Goal: Information Seeking & Learning: Learn about a topic

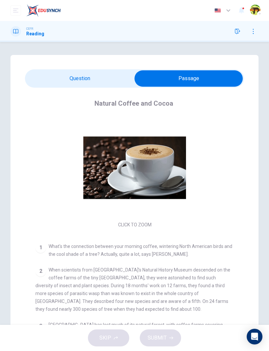
click at [237, 34] on button "button" at bounding box center [237, 31] width 10 height 10
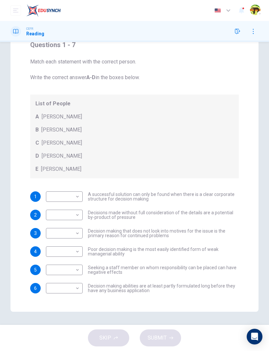
click at [11, 8] on button "open mobile menu" at bounding box center [15, 10] width 10 height 10
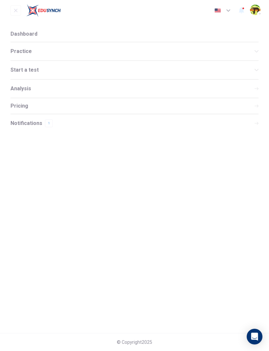
click at [192, 51] on span "Practice" at bounding box center [132, 51] width 244 height 5
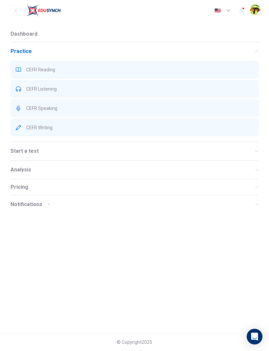
click at [10, 11] on button "open mobile menu" at bounding box center [15, 10] width 10 height 10
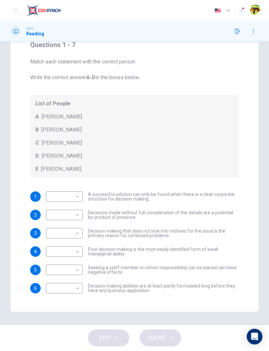
click at [236, 33] on icon "button" at bounding box center [237, 31] width 5 height 5
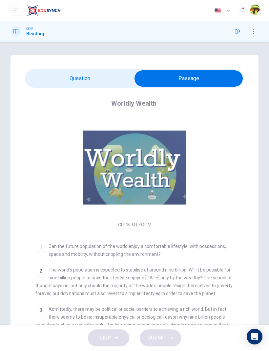
click at [11, 12] on button "open mobile menu" at bounding box center [15, 10] width 10 height 10
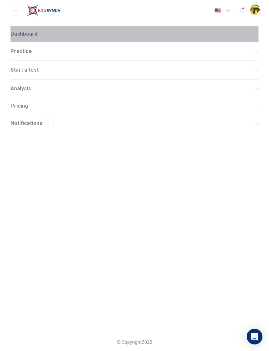
click at [19, 33] on span "Dashboard" at bounding box center [23, 33] width 27 height 5
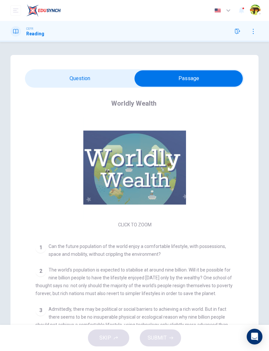
click at [236, 36] on button "button" at bounding box center [237, 31] width 10 height 10
click at [235, 33] on icon "button" at bounding box center [237, 31] width 5 height 5
click at [232, 37] on div "CEFR Reading" at bounding box center [134, 31] width 269 height 21
click at [232, 35] on div at bounding box center [245, 31] width 26 height 10
click at [236, 32] on icon "button" at bounding box center [237, 31] width 5 height 5
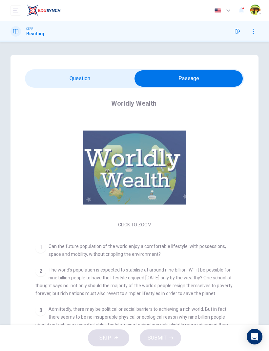
click at [236, 32] on icon "button" at bounding box center [237, 31] width 5 height 5
click at [235, 32] on icon "button" at bounding box center [237, 31] width 5 height 5
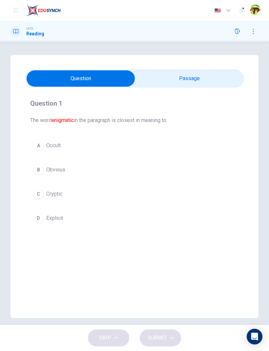
click at [125, 188] on button "C Cryptic" at bounding box center [134, 194] width 208 height 16
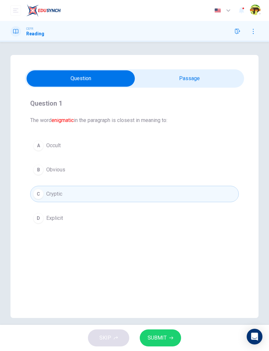
click at [168, 336] on button "SUBMIT" at bounding box center [160, 338] width 41 height 17
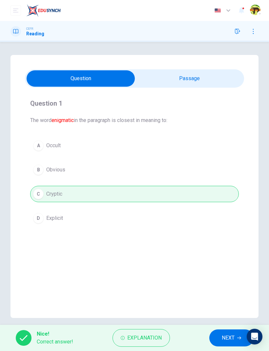
click at [160, 335] on span "Explanation" at bounding box center [144, 338] width 34 height 9
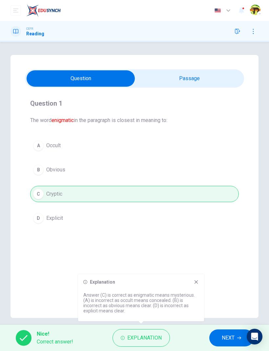
click at [196, 284] on icon at bounding box center [195, 282] width 5 height 5
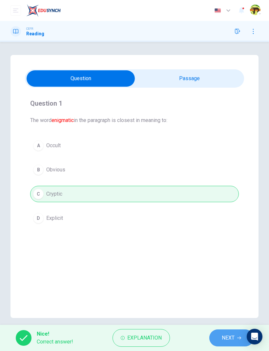
click at [223, 337] on span "NEXT" at bounding box center [227, 338] width 13 height 9
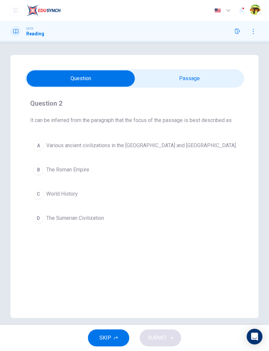
click at [237, 215] on button "D The Sumerian Civilization" at bounding box center [134, 218] width 208 height 16
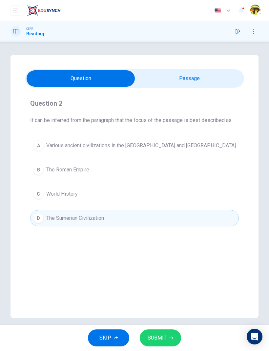
click at [179, 339] on button "SUBMIT" at bounding box center [160, 338] width 41 height 17
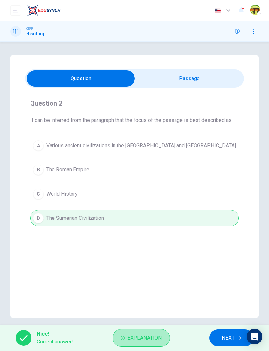
click at [168, 340] on button "Explanation" at bounding box center [140, 339] width 57 height 18
click at [220, 338] on button "NEXT" at bounding box center [231, 338] width 44 height 17
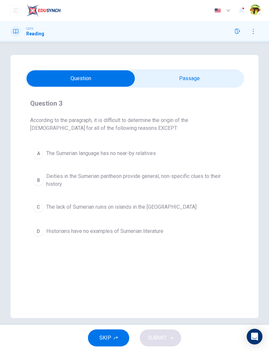
click at [219, 55] on div "Question 3 According to the paragraph, it is difficult to determine the origin …" at bounding box center [134, 183] width 269 height 283
click at [211, 68] on div "Question 3 According to the paragraph, it is difficult to determine the origin …" at bounding box center [134, 186] width 248 height 263
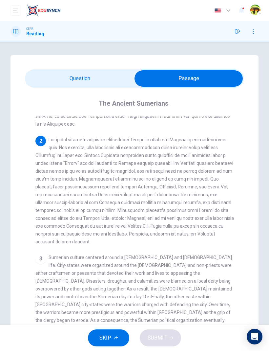
scroll to position [87, 0]
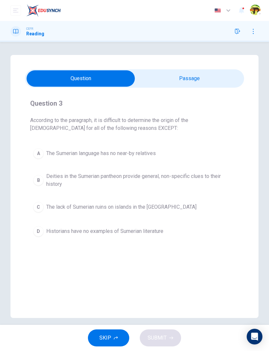
click at [207, 203] on button "C The lack of Sumerian ruins on islands in the Persian Gulf" at bounding box center [134, 207] width 208 height 16
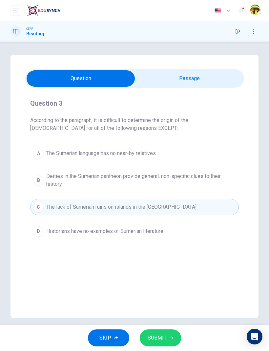
click at [163, 232] on span "Historians have no examples of Sumerian literature" at bounding box center [104, 232] width 117 height 8
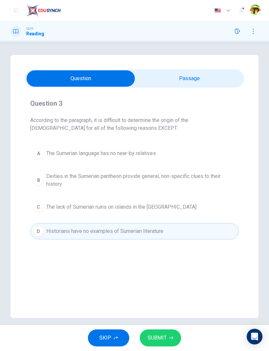
click at [164, 334] on span "SUBMIT" at bounding box center [156, 338] width 19 height 9
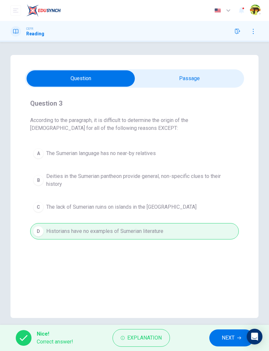
click at [219, 337] on button "NEXT" at bounding box center [231, 338] width 44 height 17
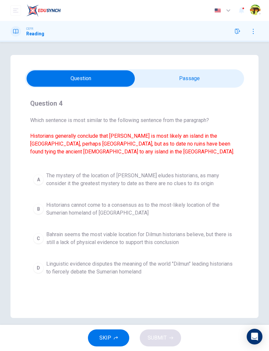
click at [236, 246] on button "C Bahrain seems the most viable location for Dilmun historians believe, but the…" at bounding box center [134, 239] width 208 height 22
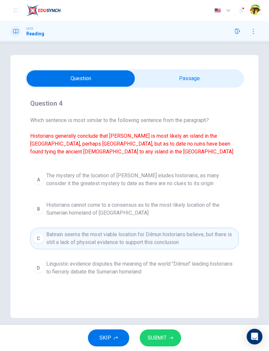
click at [167, 335] on button "SUBMIT" at bounding box center [160, 338] width 41 height 17
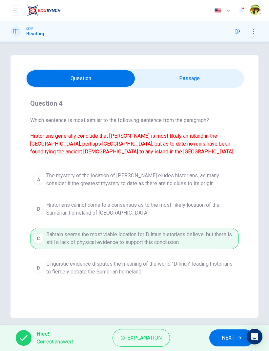
click at [219, 337] on button "NEXT" at bounding box center [231, 338] width 44 height 17
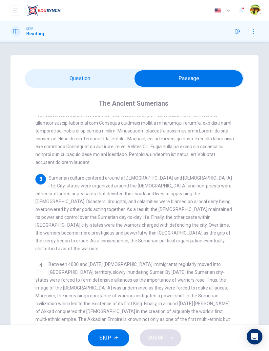
scroll to position [0, 0]
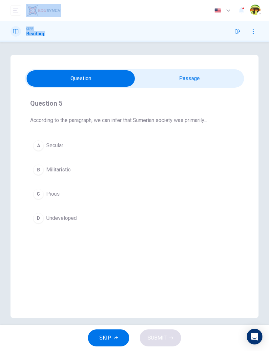
click at [261, 117] on div "Question 5 According to the paragraph, we can infer that Sumerian society was p…" at bounding box center [134, 186] width 269 height 263
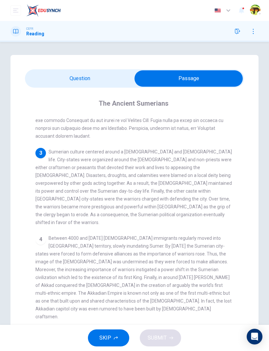
scroll to position [190, 0]
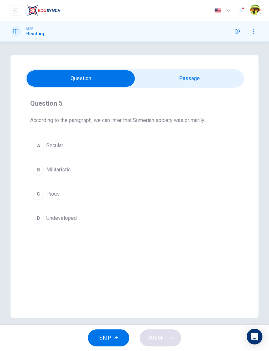
click at [144, 170] on button "B Militaristic" at bounding box center [134, 170] width 208 height 16
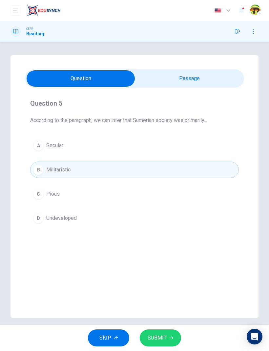
click at [169, 333] on button "SUBMIT" at bounding box center [160, 338] width 41 height 17
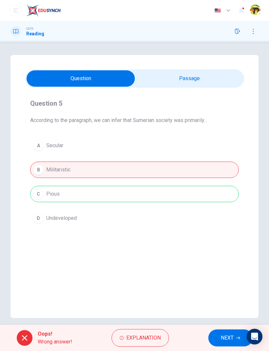
click at [146, 334] on span "Explanation" at bounding box center [143, 338] width 34 height 9
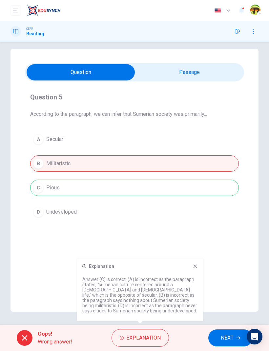
scroll to position [6, 0]
click at [193, 267] on icon at bounding box center [194, 266] width 5 height 5
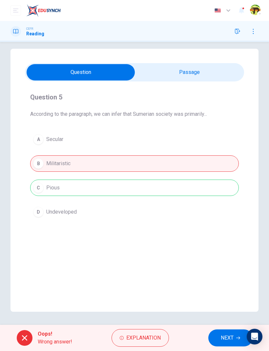
click at [220, 334] on span "NEXT" at bounding box center [226, 338] width 13 height 9
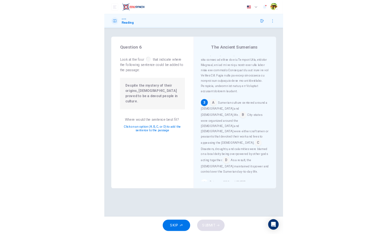
scroll to position [359, 0]
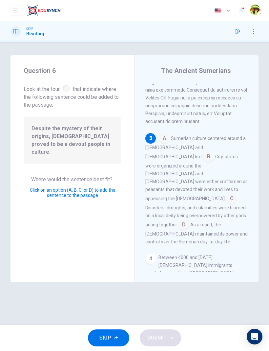
click at [184, 220] on input at bounding box center [183, 225] width 10 height 10
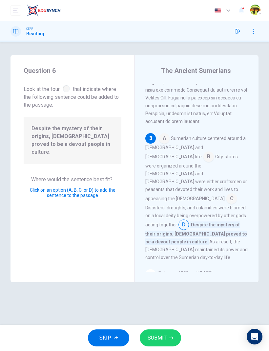
click at [234, 194] on input at bounding box center [231, 199] width 10 height 10
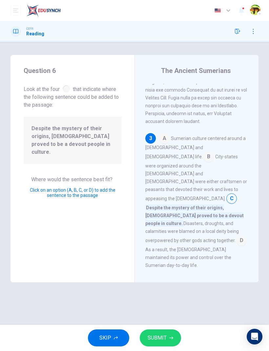
click at [255, 31] on button "button" at bounding box center [253, 31] width 10 height 10
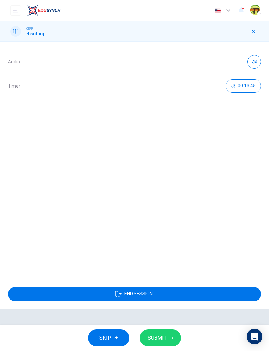
click at [252, 32] on icon "button" at bounding box center [253, 32] width 4 height 4
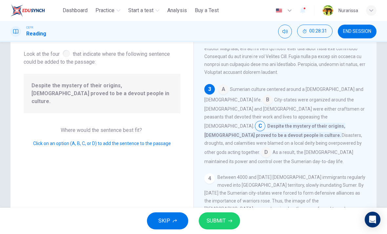
scroll to position [225, 0]
click at [268, 146] on input at bounding box center [265, 151] width 10 height 10
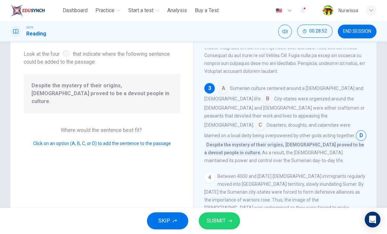
click at [268, 159] on div "1 2 3 A Sumerian culture centered around a priesthood and temple life. B City-s…" at bounding box center [289, 142] width 170 height 188
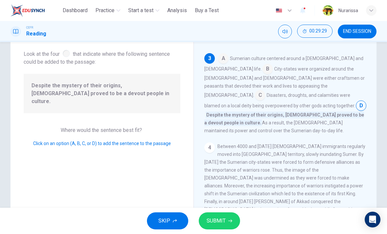
scroll to position [258, 0]
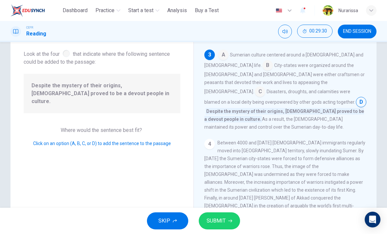
click at [255, 87] on input at bounding box center [260, 92] width 10 height 10
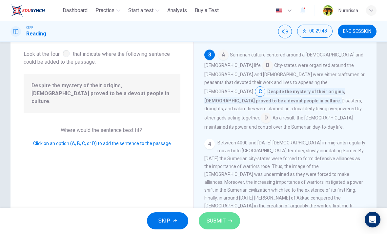
click at [228, 221] on icon "button" at bounding box center [230, 220] width 4 height 4
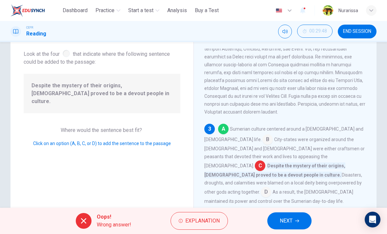
scroll to position [185, 0]
click at [197, 220] on span "Explanation" at bounding box center [202, 220] width 34 height 9
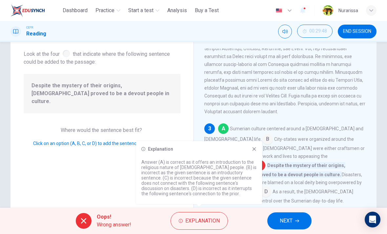
click at [252, 149] on icon at bounding box center [253, 148] width 5 height 5
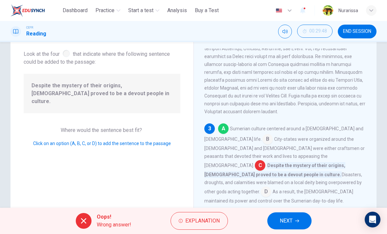
click at [268, 220] on button "NEXT" at bounding box center [289, 220] width 44 height 17
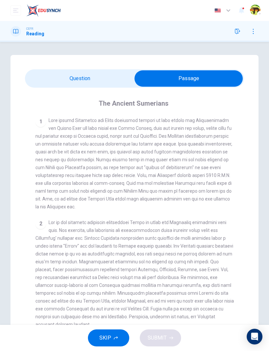
scroll to position [0, 0]
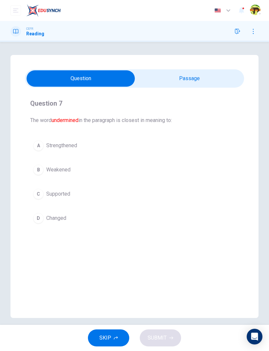
click at [117, 171] on button "B Weakened" at bounding box center [134, 170] width 208 height 16
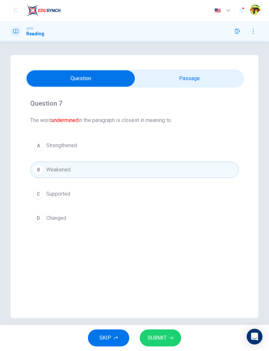
click at [175, 334] on button "SUBMIT" at bounding box center [160, 338] width 41 height 17
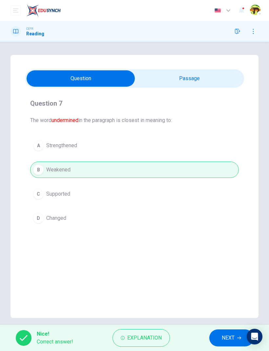
click at [218, 335] on button "NEXT" at bounding box center [231, 338] width 44 height 17
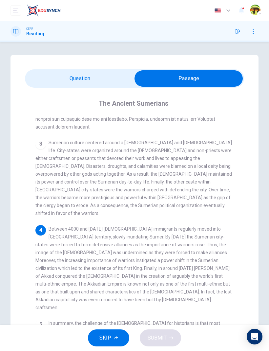
scroll to position [198, 0]
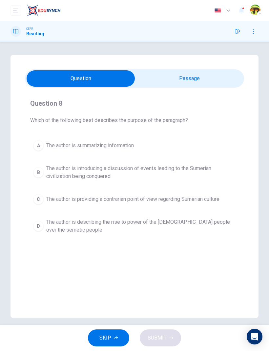
click at [216, 170] on span "The author is introducing a discussion of events leading to the Sumerian civili…" at bounding box center [140, 173] width 189 height 16
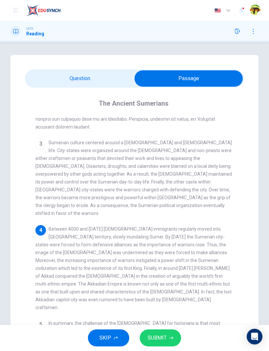
scroll to position [0, 0]
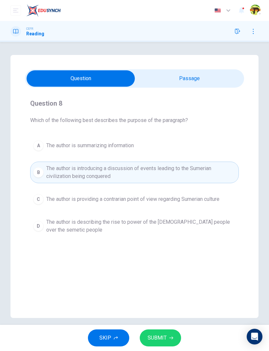
click at [167, 334] on button "SUBMIT" at bounding box center [160, 338] width 41 height 17
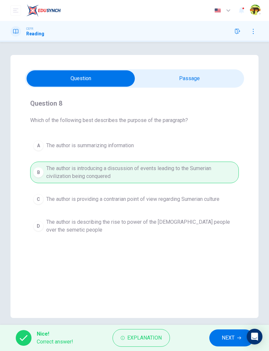
click at [140, 336] on span "Explanation" at bounding box center [144, 338] width 34 height 9
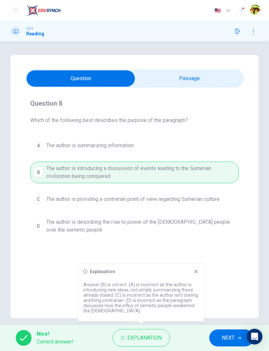
click at [198, 269] on icon at bounding box center [195, 271] width 5 height 5
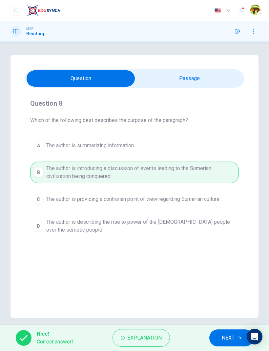
click at [231, 343] on span "NEXT" at bounding box center [227, 338] width 13 height 9
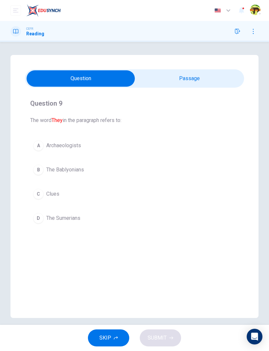
click at [100, 176] on button "B The Bablyonians" at bounding box center [134, 170] width 208 height 16
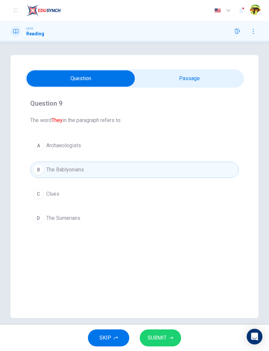
click at [52, 220] on span "The Sumerians" at bounding box center [63, 219] width 34 height 8
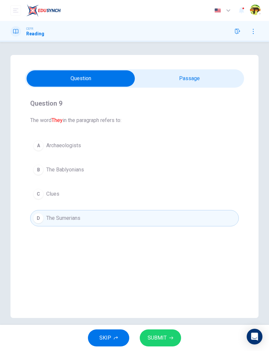
click at [174, 338] on button "SUBMIT" at bounding box center [160, 338] width 41 height 17
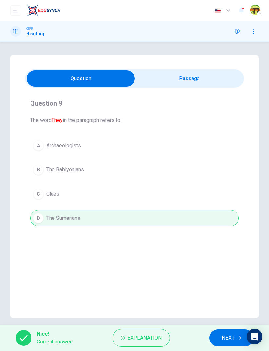
click at [224, 338] on span "NEXT" at bounding box center [227, 338] width 13 height 9
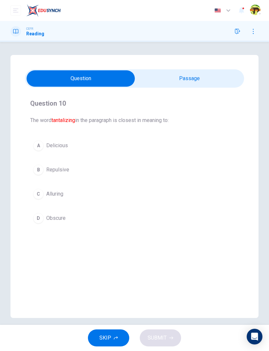
click at [37, 215] on div "D" at bounding box center [38, 218] width 10 height 10
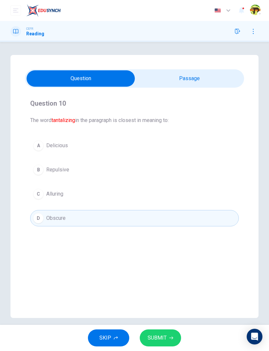
click at [68, 189] on button "C Alluring" at bounding box center [134, 194] width 208 height 16
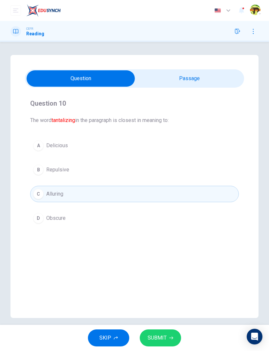
click at [164, 341] on span "SUBMIT" at bounding box center [156, 338] width 19 height 9
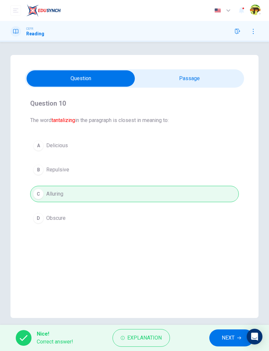
click at [227, 340] on span "NEXT" at bounding box center [227, 338] width 13 height 9
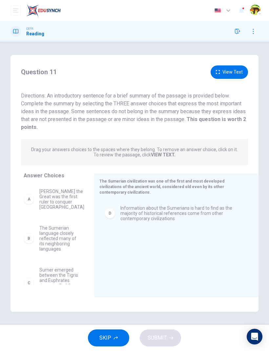
click at [227, 76] on button "View Text" at bounding box center [228, 72] width 37 height 13
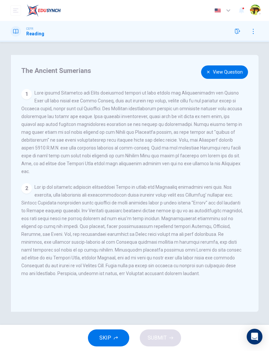
click at [242, 73] on button "View Question" at bounding box center [224, 72] width 47 height 13
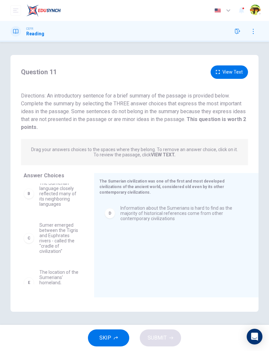
scroll to position [42, 0]
click at [241, 75] on button "View Text" at bounding box center [228, 72] width 37 height 13
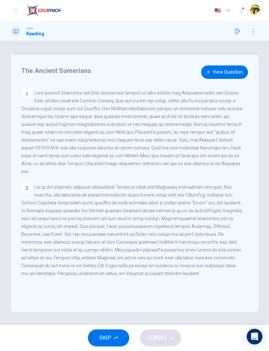
click at [234, 71] on button "View Question" at bounding box center [224, 72] width 47 height 13
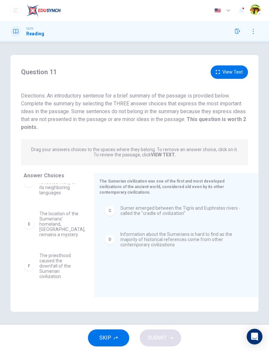
scroll to position [51, 0]
click at [236, 74] on button "View Text" at bounding box center [228, 72] width 37 height 13
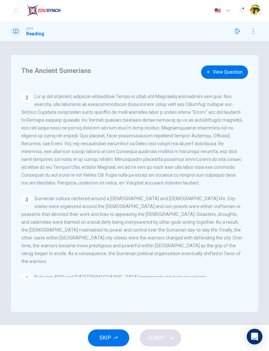
scroll to position [91, 0]
click at [230, 73] on button "View Question" at bounding box center [224, 72] width 47 height 13
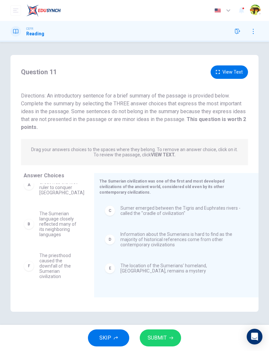
scroll to position [14, 0]
click at [165, 338] on span "SUBMIT" at bounding box center [156, 338] width 19 height 9
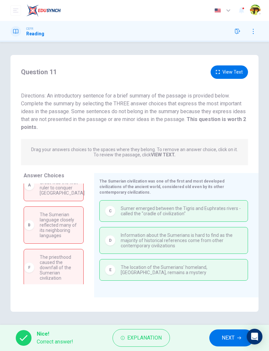
click at [227, 334] on span "NEXT" at bounding box center [227, 338] width 13 height 9
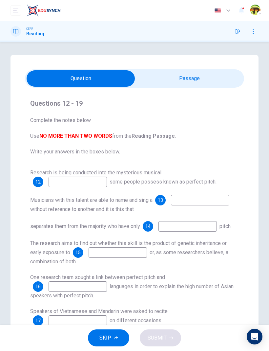
click at [234, 31] on button "button" at bounding box center [237, 31] width 10 height 10
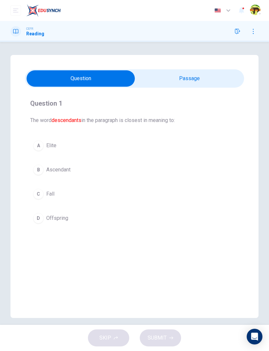
click at [82, 152] on button "A Elite" at bounding box center [134, 146] width 208 height 16
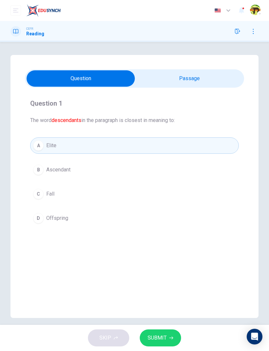
click at [72, 220] on button "D Offspring" at bounding box center [134, 218] width 208 height 16
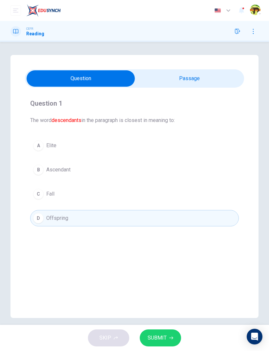
click at [167, 339] on button "SUBMIT" at bounding box center [160, 338] width 41 height 17
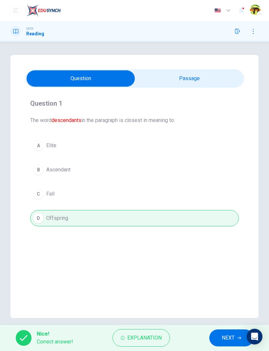
click at [160, 331] on button "Explanation" at bounding box center [140, 339] width 57 height 18
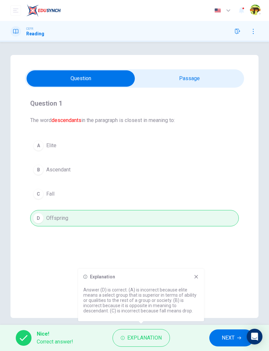
click at [224, 344] on button "NEXT" at bounding box center [231, 338] width 44 height 17
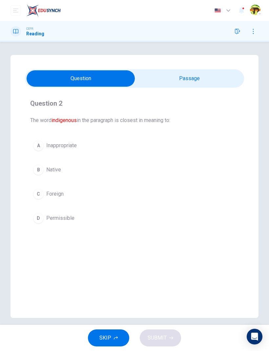
click at [85, 199] on button "C Foreign" at bounding box center [134, 194] width 208 height 16
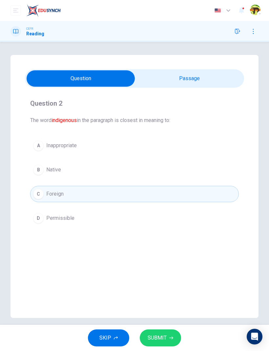
click at [115, 170] on button "B Native" at bounding box center [134, 170] width 208 height 16
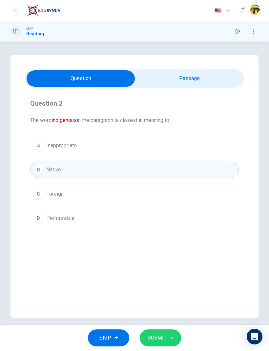
click at [168, 335] on button "SUBMIT" at bounding box center [160, 338] width 41 height 17
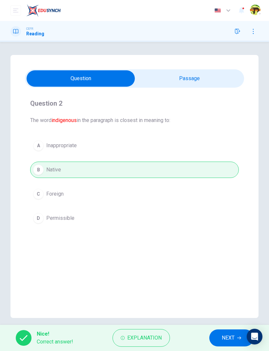
click at [159, 336] on span "Explanation" at bounding box center [144, 338] width 34 height 9
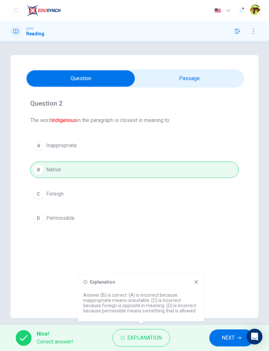
click at [224, 333] on button "NEXT" at bounding box center [231, 338] width 44 height 17
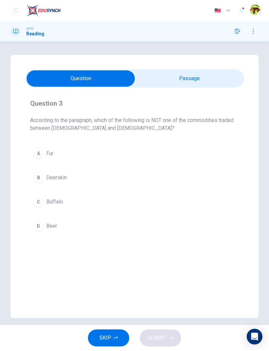
click at [64, 221] on button "D Beer" at bounding box center [134, 226] width 208 height 16
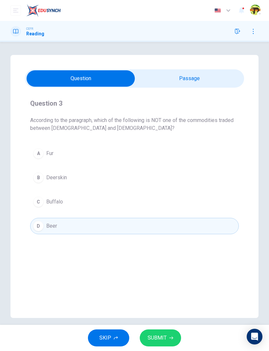
click at [166, 332] on button "SUBMIT" at bounding box center [160, 338] width 41 height 17
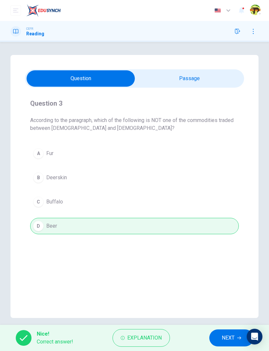
click at [214, 340] on button "NEXT" at bounding box center [231, 338] width 44 height 17
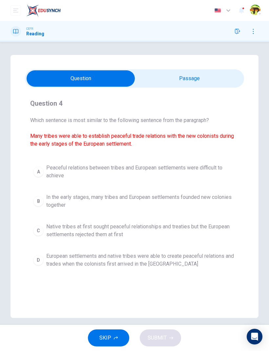
click at [61, 258] on span "European settlements and native tribes were able to create peaceful relations a…" at bounding box center [140, 261] width 189 height 16
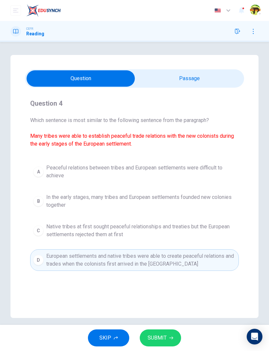
click at [151, 335] on span "SUBMIT" at bounding box center [156, 338] width 19 height 9
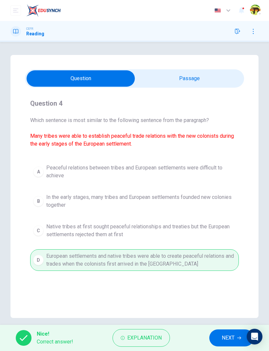
click at [217, 336] on button "NEXT" at bounding box center [231, 338] width 44 height 17
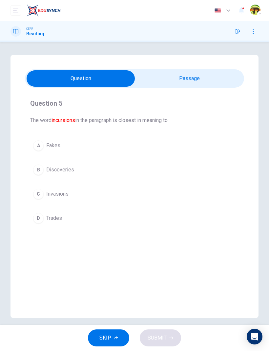
click at [73, 193] on button "C Invasions" at bounding box center [134, 194] width 208 height 16
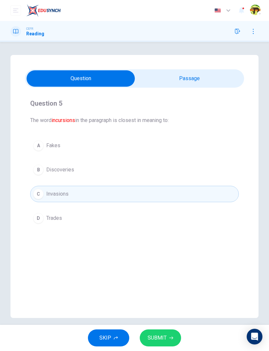
click at [200, 69] on div "Question 5 The word incursions in the paragraph is closest in meaning to: A Fak…" at bounding box center [134, 186] width 248 height 263
click at [161, 334] on span "SUBMIT" at bounding box center [156, 338] width 19 height 9
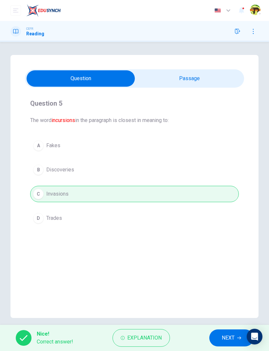
click at [223, 337] on span "NEXT" at bounding box center [227, 338] width 13 height 9
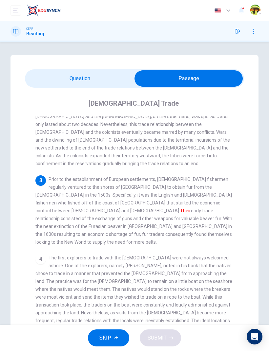
scroll to position [141, 0]
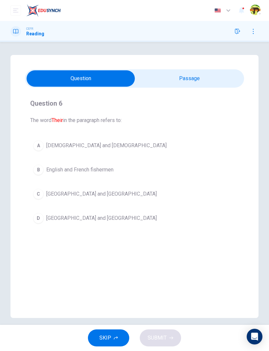
click at [144, 147] on button "A Native Americans and Europeans" at bounding box center [134, 146] width 208 height 16
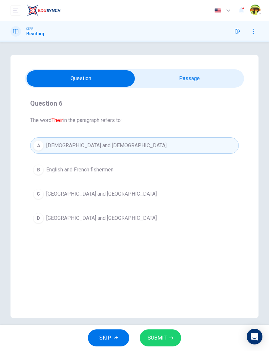
click at [168, 346] on button "SUBMIT" at bounding box center [160, 338] width 41 height 17
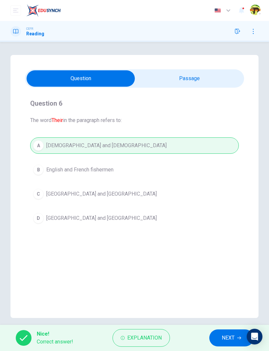
click at [218, 330] on button "NEXT" at bounding box center [231, 338] width 44 height 17
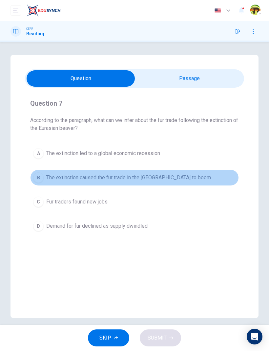
click at [169, 176] on span "The extinction caused the fur trade in the New World to boom" at bounding box center [128, 178] width 164 height 8
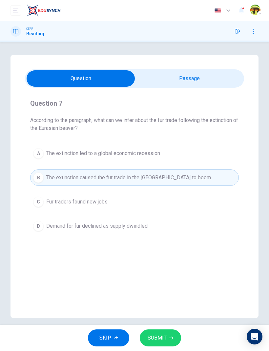
click at [155, 344] on button "SUBMIT" at bounding box center [160, 338] width 41 height 17
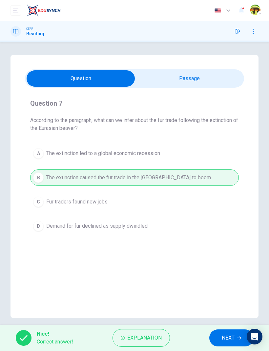
click at [224, 340] on span "NEXT" at bounding box center [227, 338] width 13 height 9
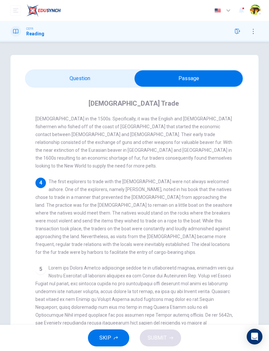
scroll to position [214, 0]
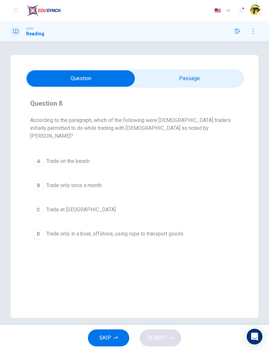
click at [187, 226] on button "D Trade only in a boat, offshore, using rope to transport goods" at bounding box center [134, 234] width 208 height 16
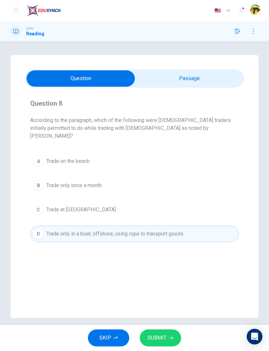
click at [169, 340] on icon "button" at bounding box center [171, 338] width 4 height 4
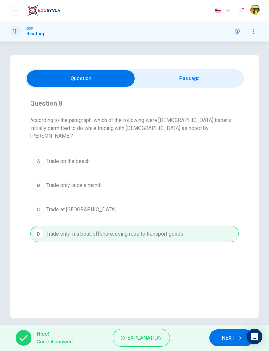
click at [216, 336] on button "NEXT" at bounding box center [231, 338] width 44 height 17
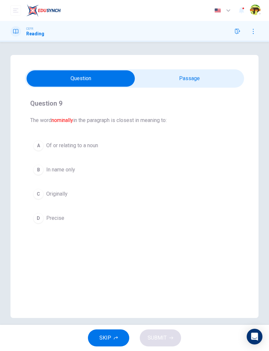
click at [113, 195] on button "C Originally" at bounding box center [134, 194] width 208 height 16
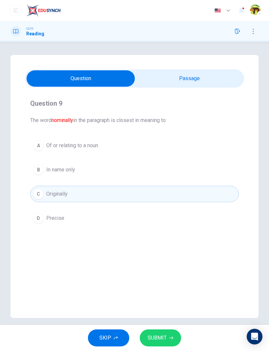
click at [97, 146] on span "Of or relating to a noun" at bounding box center [72, 146] width 52 height 8
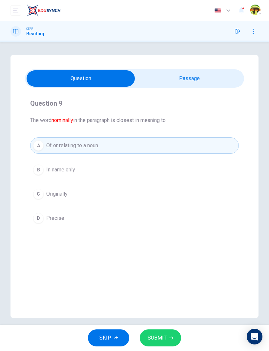
click at [127, 164] on button "B In name only" at bounding box center [134, 170] width 208 height 16
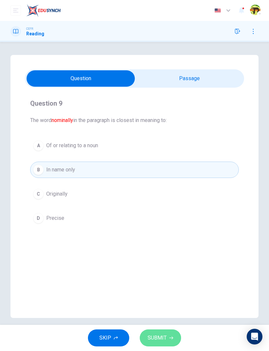
click at [165, 336] on span "SUBMIT" at bounding box center [156, 338] width 19 height 9
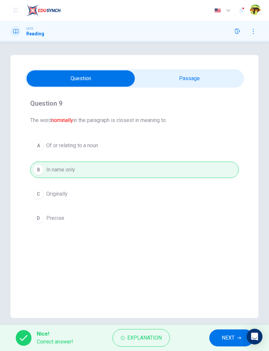
click at [150, 330] on button "Explanation" at bounding box center [140, 339] width 57 height 18
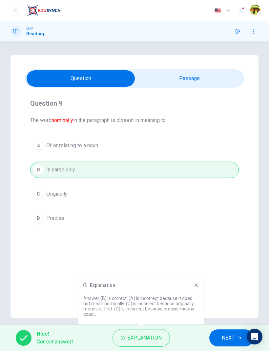
click at [193, 277] on div "Question 9 The word nominally in the paragraph is closest in meaning to: A Of o…" at bounding box center [134, 186] width 248 height 263
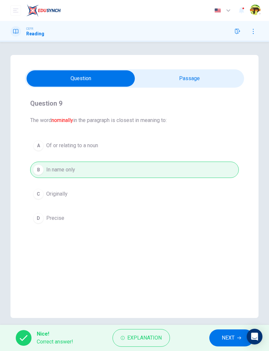
click at [226, 335] on span "NEXT" at bounding box center [227, 338] width 13 height 9
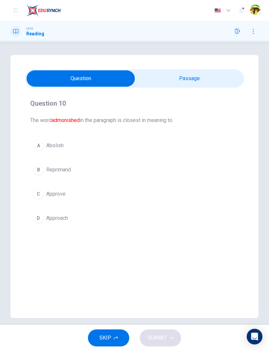
click at [54, 177] on button "B Reprimand" at bounding box center [134, 170] width 208 height 16
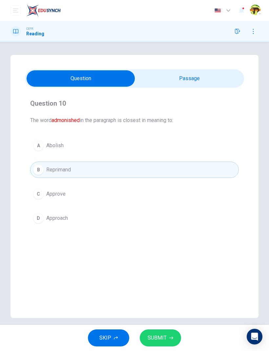
click at [169, 338] on icon "button" at bounding box center [171, 338] width 4 height 4
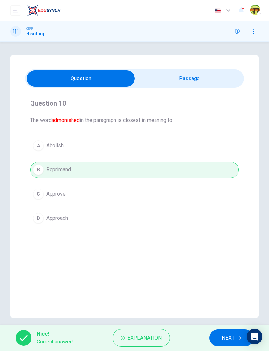
click at [157, 338] on span "Explanation" at bounding box center [144, 338] width 34 height 9
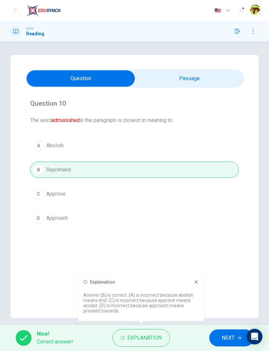
click at [222, 338] on span "NEXT" at bounding box center [227, 338] width 13 height 9
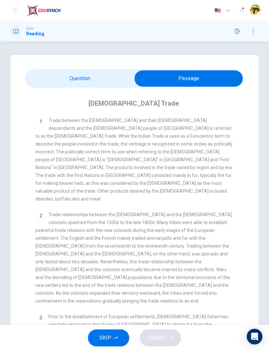
scroll to position [0, 0]
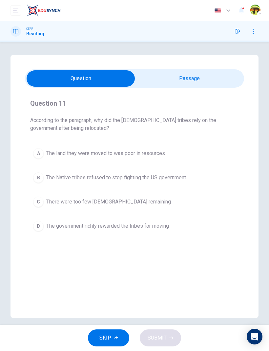
click at [190, 151] on button "A The land they were moved to was poor in resources" at bounding box center [134, 153] width 208 height 16
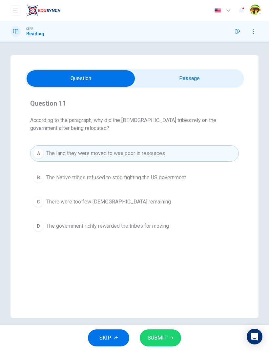
click at [164, 343] on button "SUBMIT" at bounding box center [160, 338] width 41 height 17
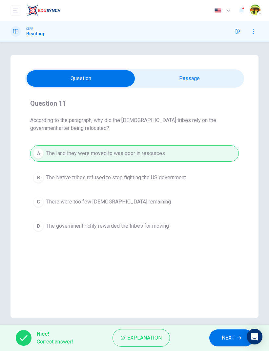
click at [222, 338] on span "NEXT" at bounding box center [227, 338] width 13 height 9
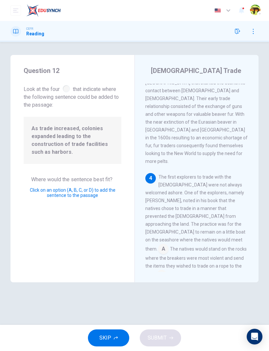
scroll to position [436, 0]
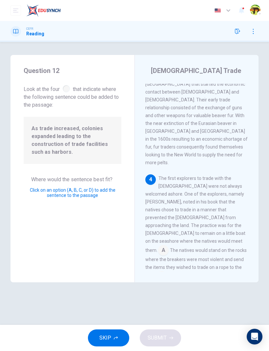
click at [202, 325] on input at bounding box center [196, 330] width 10 height 10
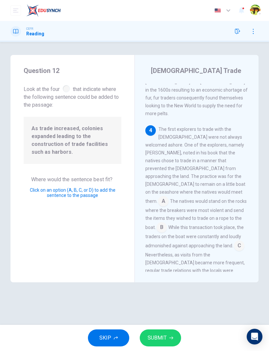
scroll to position [486, 0]
click at [209, 224] on span "While this transaction took place, the traders on the boat were constantly and …" at bounding box center [194, 236] width 98 height 24
click at [234, 240] on input at bounding box center [239, 245] width 10 height 10
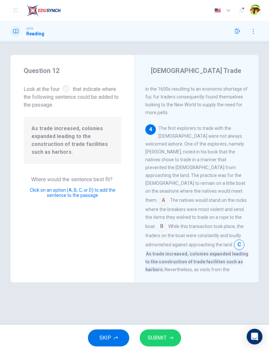
click at [202, 290] on input at bounding box center [196, 295] width 10 height 10
click at [175, 333] on button "SUBMIT" at bounding box center [160, 338] width 41 height 17
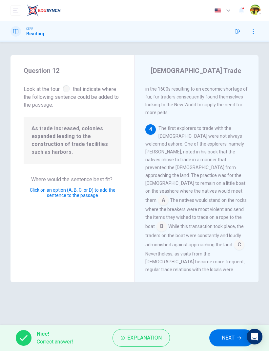
click at [225, 339] on span "NEXT" at bounding box center [227, 338] width 13 height 9
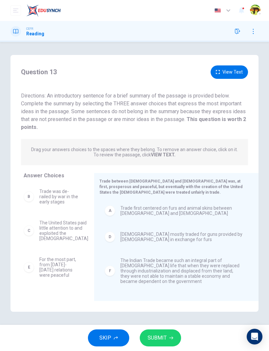
scroll to position [4, 0]
click at [234, 69] on button "View Text" at bounding box center [228, 72] width 37 height 13
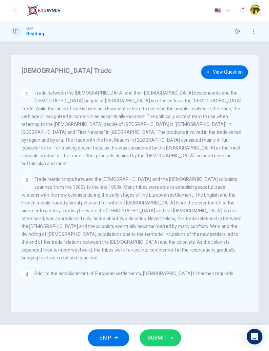
scroll to position [-1, 0]
click at [214, 72] on button "View Question" at bounding box center [224, 72] width 47 height 13
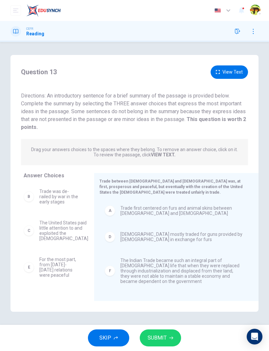
click at [240, 74] on button "View Text" at bounding box center [228, 72] width 37 height 13
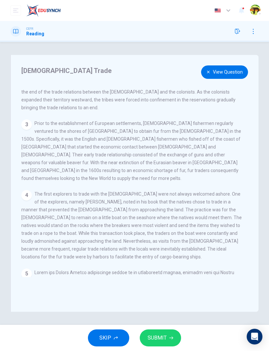
scroll to position [151, 0]
click at [166, 336] on span "SUBMIT" at bounding box center [156, 338] width 19 height 9
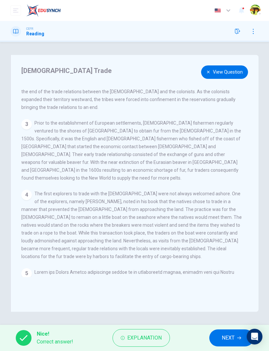
click at [155, 335] on span "Explanation" at bounding box center [144, 338] width 34 height 9
click at [217, 316] on div "Native American Trade View Question 1 Trade between the Europeans and their Nor…" at bounding box center [134, 183] width 269 height 283
click at [230, 71] on button "View Question" at bounding box center [224, 72] width 47 height 13
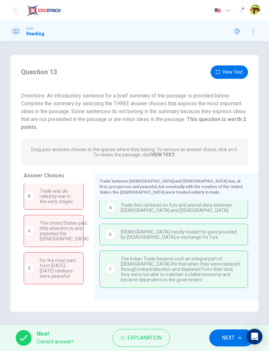
scroll to position [3, 0]
click at [222, 334] on span "NEXT" at bounding box center [227, 338] width 13 height 9
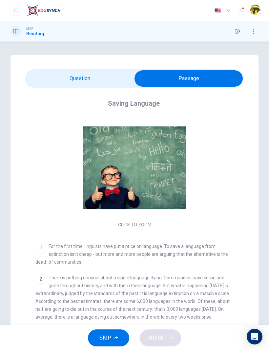
click at [237, 31] on icon "button" at bounding box center [237, 31] width 5 height 5
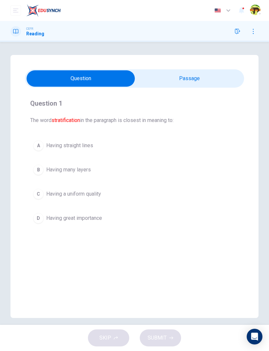
click at [117, 171] on button "B Having many layers" at bounding box center [134, 170] width 208 height 16
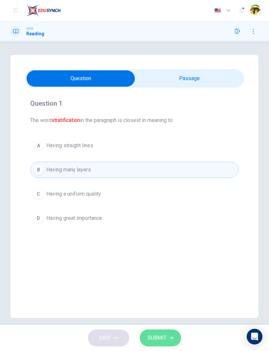
click at [169, 336] on icon "button" at bounding box center [171, 338] width 4 height 4
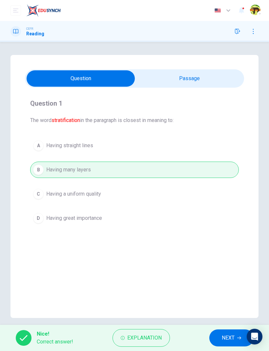
click at [163, 333] on button "Explanation" at bounding box center [140, 339] width 57 height 18
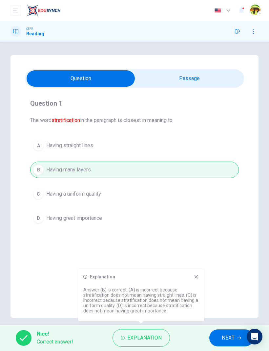
click at [193, 276] on icon at bounding box center [195, 276] width 5 height 5
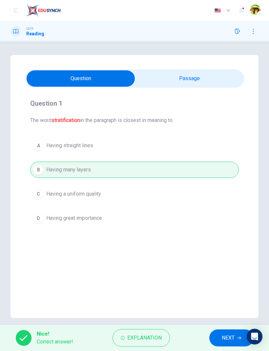
click at [224, 342] on span "NEXT" at bounding box center [227, 338] width 13 height 9
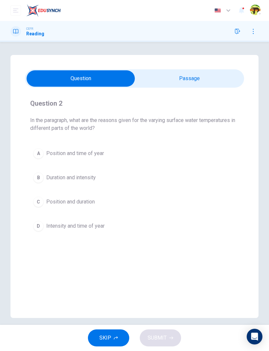
click at [136, 150] on button "A Position and time of year" at bounding box center [134, 153] width 208 height 16
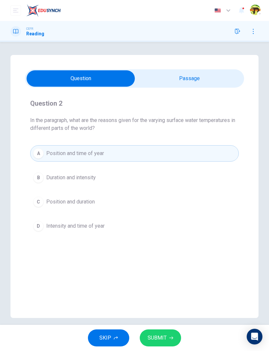
click at [106, 202] on button "C Position and duration" at bounding box center [134, 202] width 208 height 16
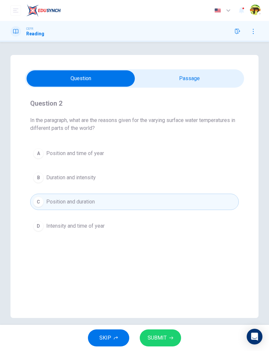
click at [158, 338] on span "SUBMIT" at bounding box center [156, 338] width 19 height 9
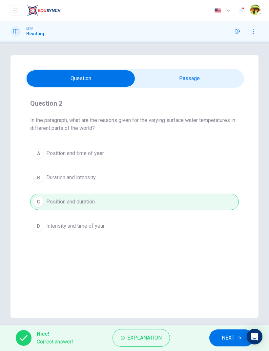
click at [146, 340] on span "Explanation" at bounding box center [144, 338] width 34 height 9
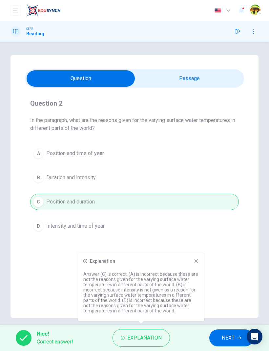
click at [222, 339] on span "NEXT" at bounding box center [227, 338] width 13 height 9
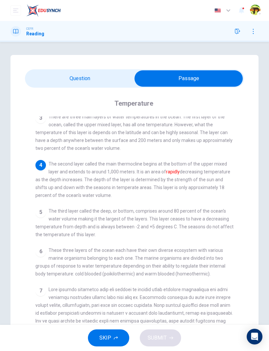
scroll to position [114, 0]
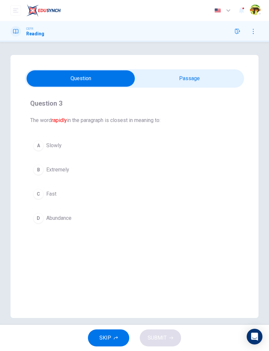
click at [136, 215] on button "D Abundance" at bounding box center [134, 218] width 208 height 16
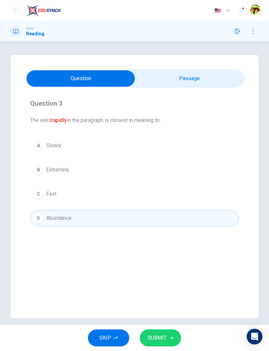
click at [85, 193] on button "C Fast" at bounding box center [134, 194] width 208 height 16
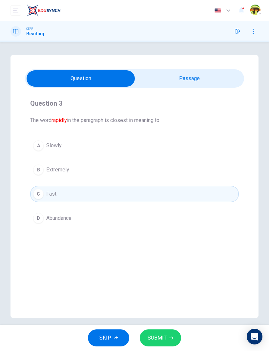
click at [168, 338] on button "SUBMIT" at bounding box center [160, 338] width 41 height 17
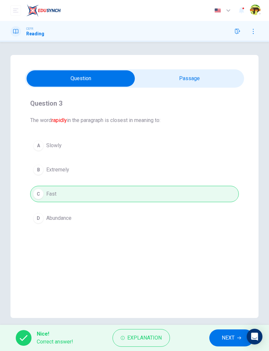
click at [162, 338] on button "Explanation" at bounding box center [140, 339] width 57 height 18
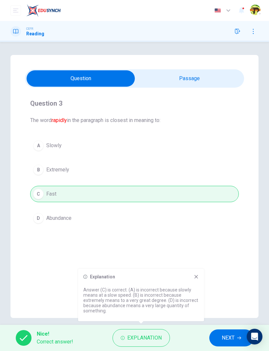
click at [197, 274] on icon at bounding box center [195, 276] width 5 height 5
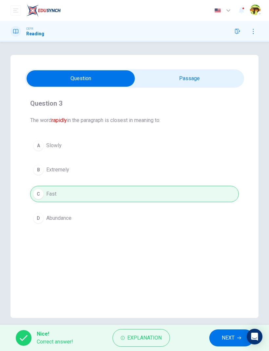
click at [227, 332] on button "NEXT" at bounding box center [231, 338] width 44 height 17
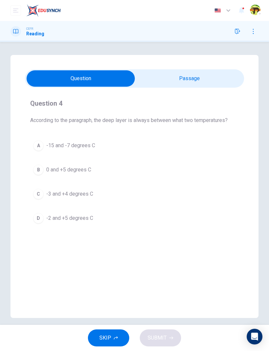
click at [111, 217] on button "D -2 and +5 degrees C" at bounding box center [134, 218] width 208 height 16
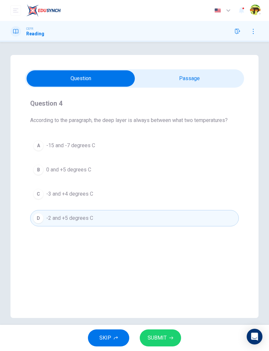
click at [160, 335] on span "SUBMIT" at bounding box center [156, 338] width 19 height 9
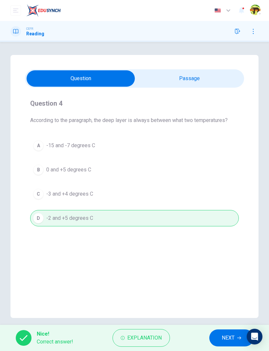
click at [231, 340] on span "NEXT" at bounding box center [227, 338] width 13 height 9
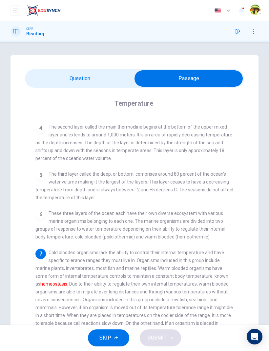
scroll to position [151, 0]
click at [189, 157] on div "4 The second layer called the main thermocline begins at the bottom of the uppe…" at bounding box center [134, 142] width 198 height 39
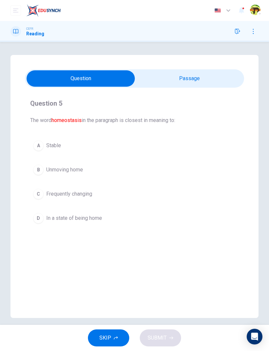
click at [127, 220] on button "D In a state of being home" at bounding box center [134, 218] width 208 height 16
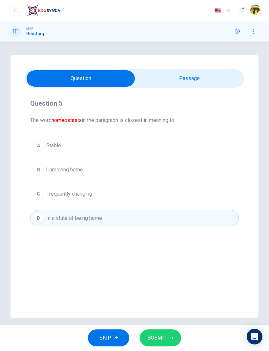
click at [86, 146] on button "A Stable" at bounding box center [134, 146] width 208 height 16
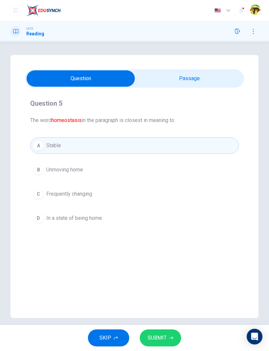
click at [171, 336] on button "SUBMIT" at bounding box center [160, 338] width 41 height 17
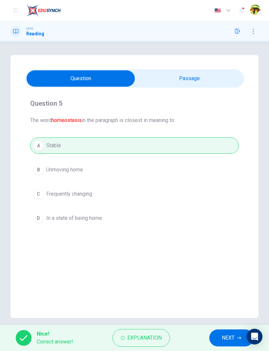
click at [163, 340] on button "Explanation" at bounding box center [140, 339] width 57 height 18
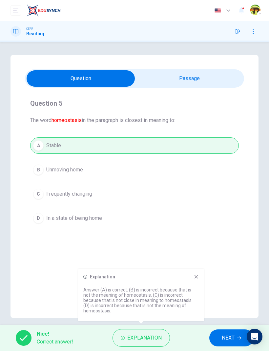
click at [196, 269] on div "Question 5 The word homeostasis in the paragraph is closest in meaning to: A St…" at bounding box center [134, 186] width 248 height 263
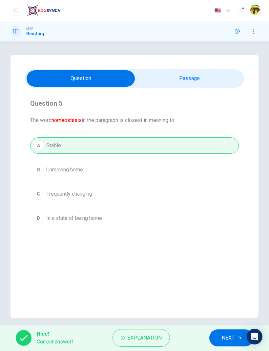
click at [226, 338] on span "NEXT" at bounding box center [227, 338] width 13 height 9
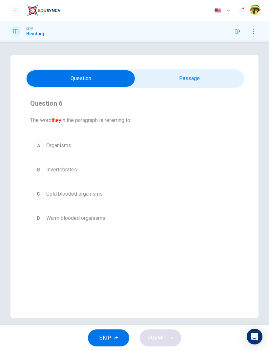
click at [102, 192] on span "Cold blooded organisms" at bounding box center [74, 194] width 56 height 8
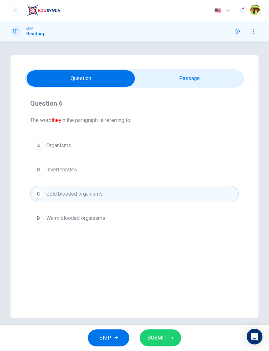
click at [163, 335] on span "SUBMIT" at bounding box center [156, 338] width 19 height 9
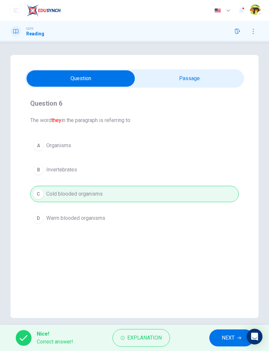
click at [227, 330] on button "NEXT" at bounding box center [231, 338] width 44 height 17
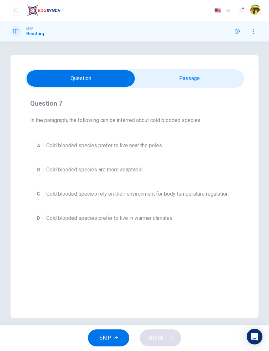
click at [170, 225] on button "D Cold blooded species prefer to live in warmer climates" at bounding box center [134, 218] width 208 height 16
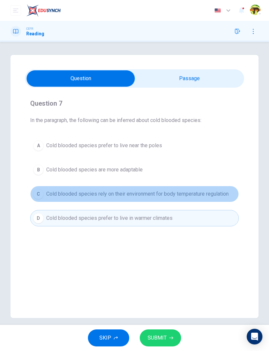
click at [193, 188] on button "C Cold blooded species rely on their environment for body temperature regulation" at bounding box center [134, 194] width 208 height 16
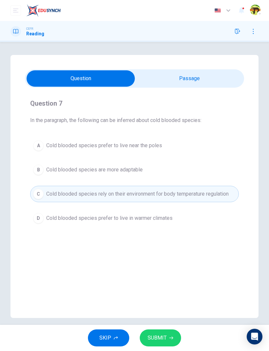
click at [171, 338] on icon "button" at bounding box center [171, 338] width 4 height 3
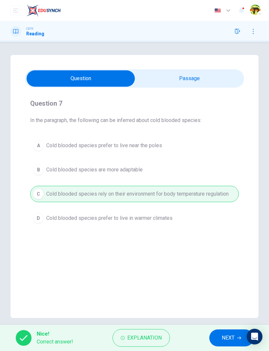
click at [225, 334] on span "NEXT" at bounding box center [227, 338] width 13 height 9
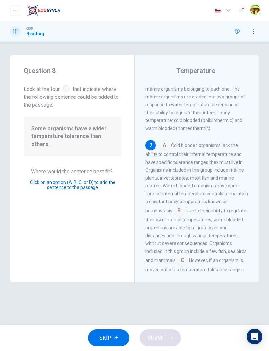
scroll to position [440, 0]
click at [162, 144] on input at bounding box center [164, 145] width 10 height 10
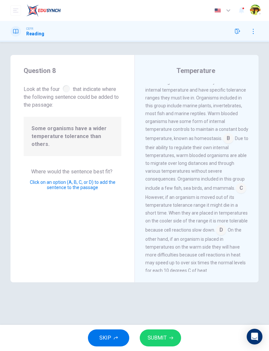
scroll to position [519, 0]
click at [170, 333] on button "SUBMIT" at bounding box center [160, 338] width 41 height 17
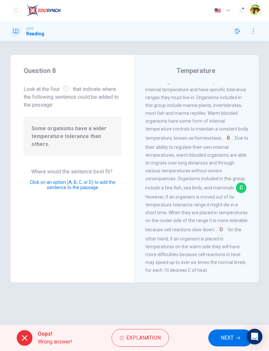
click at [240, 183] on input at bounding box center [241, 188] width 10 height 10
click at [149, 336] on span "Explanation" at bounding box center [143, 338] width 34 height 9
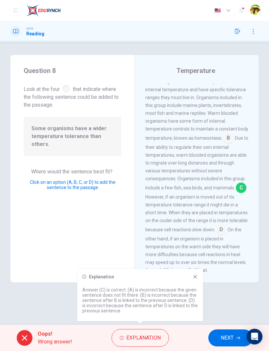
click at [193, 278] on icon at bounding box center [194, 276] width 5 height 5
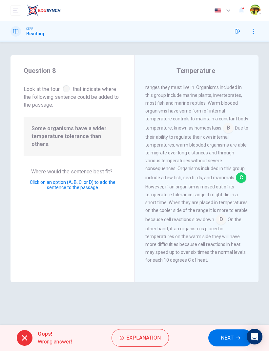
scroll to position [527, 0]
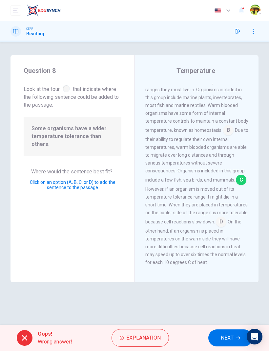
click at [224, 337] on span "NEXT" at bounding box center [226, 338] width 13 height 9
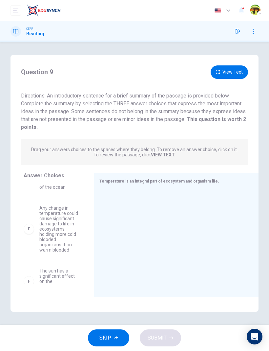
scroll to position [198, 0]
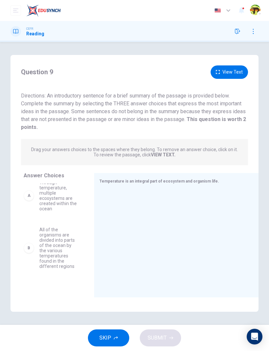
click at [69, 302] on div "Question 9 View Text Directions: An introductory sentence for a brief summary o…" at bounding box center [134, 183] width 248 height 257
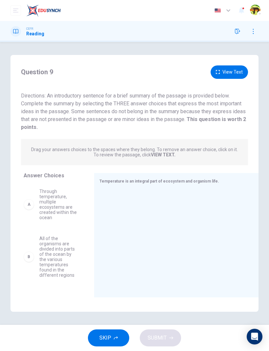
scroll to position [0, 0]
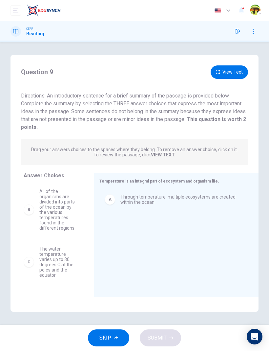
click at [254, 31] on icon "button" at bounding box center [252, 31] width 5 height 5
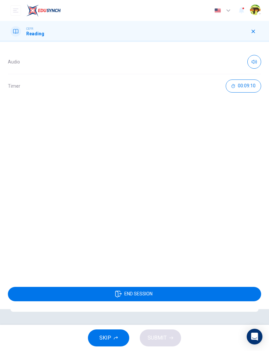
click at [252, 33] on icon "button" at bounding box center [252, 31] width 5 height 5
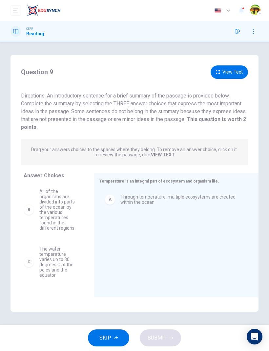
click at [258, 30] on button "button" at bounding box center [253, 31] width 10 height 10
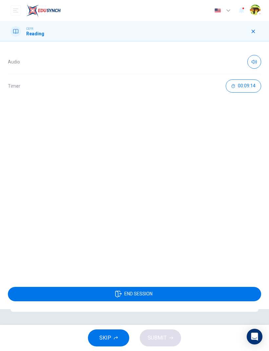
click at [259, 28] on div "CEFR Reading" at bounding box center [134, 31] width 269 height 10
click at [256, 29] on button "button" at bounding box center [253, 31] width 10 height 10
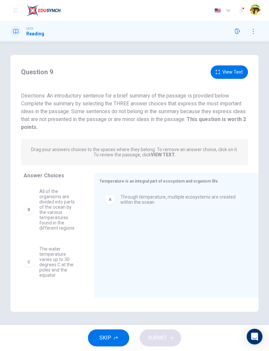
click at [233, 73] on button "View Text" at bounding box center [228, 72] width 37 height 13
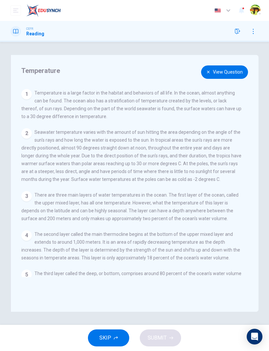
click at [233, 72] on button "View Question" at bounding box center [224, 72] width 47 height 13
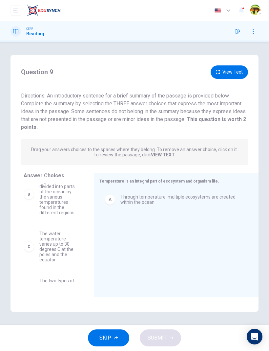
scroll to position [16, 0]
click at [238, 73] on button "View Text" at bounding box center [228, 72] width 37 height 13
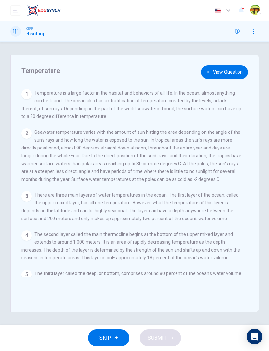
click at [231, 72] on button "View Question" at bounding box center [224, 72] width 47 height 13
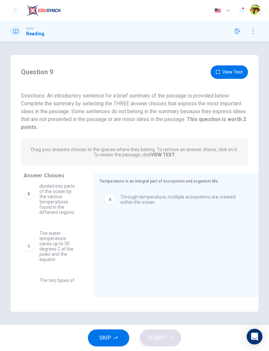
scroll to position [16, 0]
click at [234, 72] on button "View Text" at bounding box center [228, 72] width 37 height 13
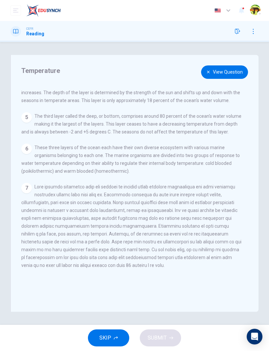
scroll to position [159, 0]
click at [220, 72] on button "View Question" at bounding box center [224, 72] width 47 height 13
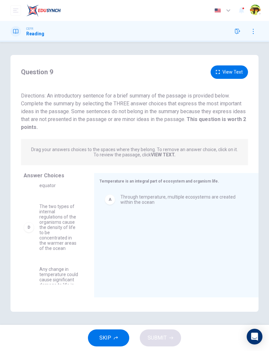
scroll to position [91, 0]
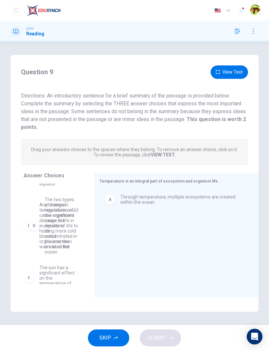
click at [66, 217] on div "B All of the organisms are divided into parts of the ocean by the various tempe…" at bounding box center [56, 234] width 65 height 101
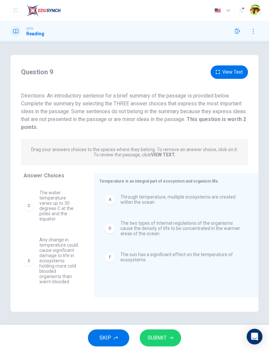
scroll to position [56, 0]
click at [241, 73] on button "View Text" at bounding box center [228, 72] width 37 height 13
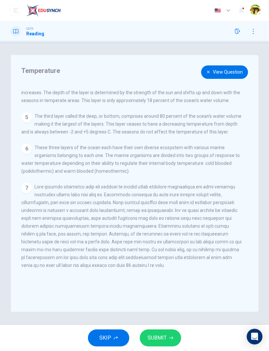
scroll to position [158, 0]
click at [231, 72] on button "View Question" at bounding box center [224, 72] width 47 height 13
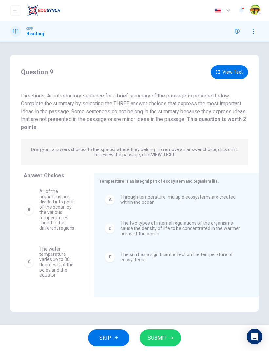
scroll to position [0, 0]
click at [239, 73] on button "View Text" at bounding box center [228, 72] width 37 height 13
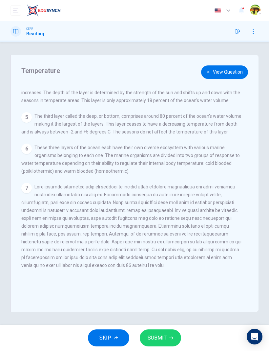
scroll to position [157, 0]
click at [242, 73] on button "View Question" at bounding box center [224, 72] width 47 height 13
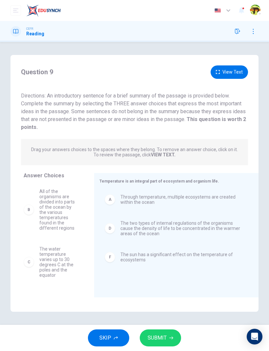
click at [239, 75] on button "View Text" at bounding box center [228, 72] width 37 height 13
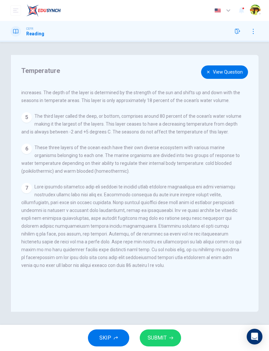
scroll to position [158, 0]
click at [233, 76] on button "View Question" at bounding box center [224, 72] width 47 height 13
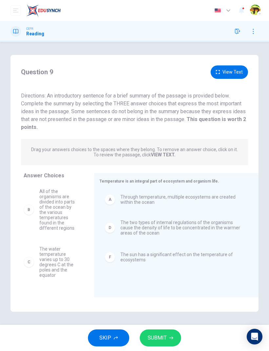
click at [203, 228] on div "F The sun has a significant effect on the temperature of ecosystems" at bounding box center [173, 231] width 148 height 21
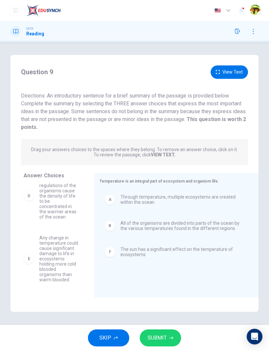
scroll to position [56, 0]
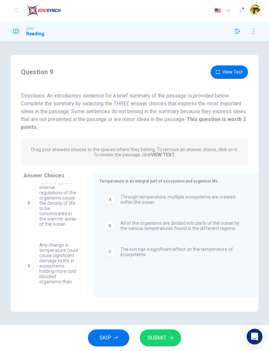
click at [156, 338] on span "SUBMIT" at bounding box center [156, 338] width 19 height 9
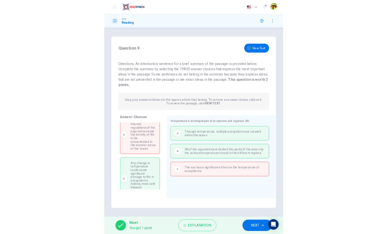
scroll to position [58, 0]
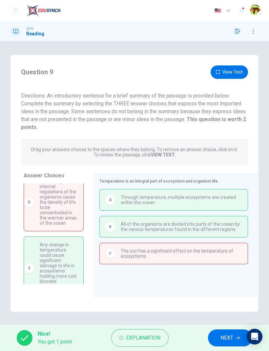
click at [137, 340] on span "Explanation" at bounding box center [143, 338] width 34 height 9
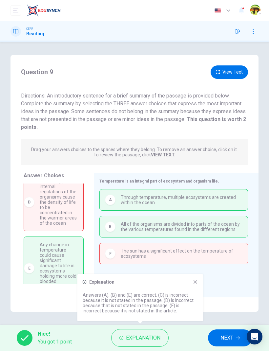
click at [197, 281] on icon at bounding box center [195, 282] width 5 height 5
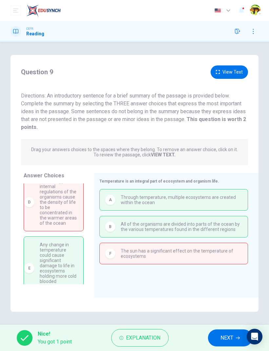
click at [219, 340] on button "NEXT" at bounding box center [230, 338] width 44 height 17
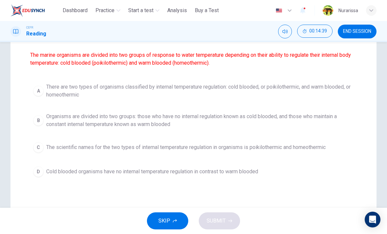
scroll to position [82, 0]
click at [268, 91] on span "There are two types of organisms classified by internal temperature regulation:…" at bounding box center [199, 90] width 307 height 16
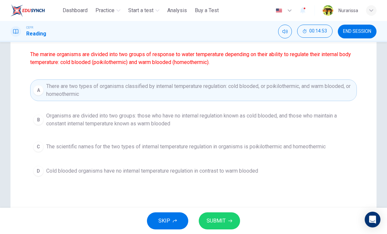
click at [211, 224] on span "SUBMIT" at bounding box center [215, 220] width 19 height 9
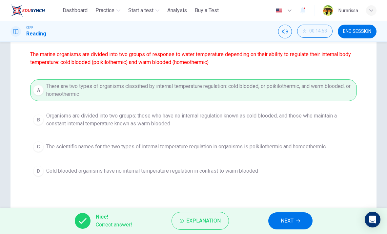
click at [268, 219] on button "NEXT" at bounding box center [290, 220] width 44 height 17
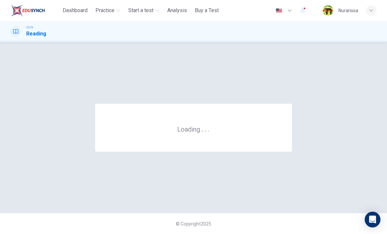
scroll to position [0, 0]
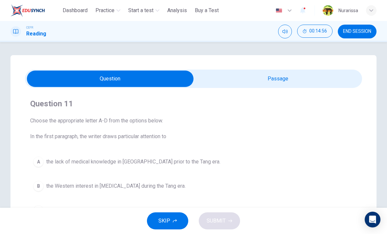
click at [268, 32] on span "END SESSION" at bounding box center [357, 31] width 28 height 5
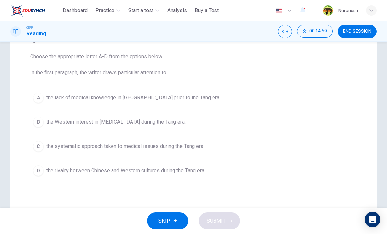
scroll to position [64, 0]
click at [268, 33] on span "END SESSION" at bounding box center [357, 31] width 28 height 5
click at [268, 30] on span "END SESSION" at bounding box center [357, 31] width 28 height 5
click at [268, 33] on span "END SESSION" at bounding box center [357, 31] width 28 height 5
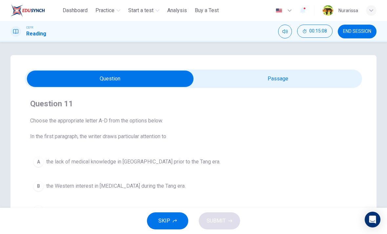
scroll to position [0, 0]
click at [268, 31] on span "END SESSION" at bounding box center [357, 31] width 28 height 5
click at [268, 32] on span "END SESSION" at bounding box center [357, 31] width 28 height 5
click at [268, 31] on span "END SESSION" at bounding box center [357, 31] width 28 height 5
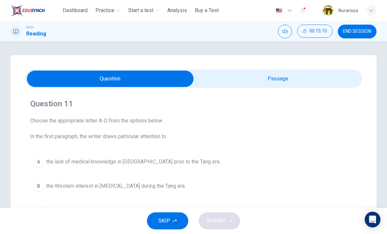
click at [268, 31] on span "END SESSION" at bounding box center [357, 31] width 28 height 5
click at [268, 30] on span "END SESSION" at bounding box center [357, 31] width 28 height 5
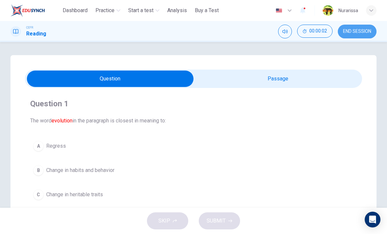
click at [354, 33] on span "END SESSION" at bounding box center [357, 31] width 28 height 5
